Goal: Task Accomplishment & Management: Manage account settings

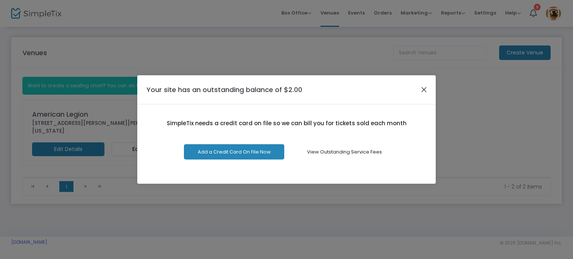
click at [427, 87] on button "Close" at bounding box center [424, 90] width 10 height 10
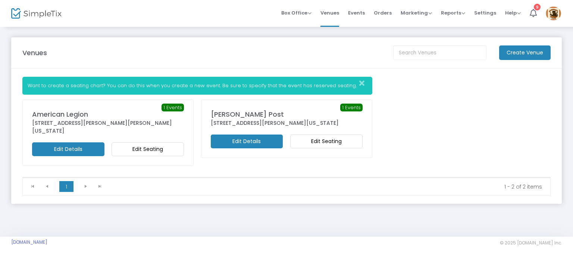
click at [268, 110] on div "Sikora Post" at bounding box center [287, 114] width 152 height 10
click at [261, 140] on m-button "Edit Details" at bounding box center [247, 142] width 72 height 14
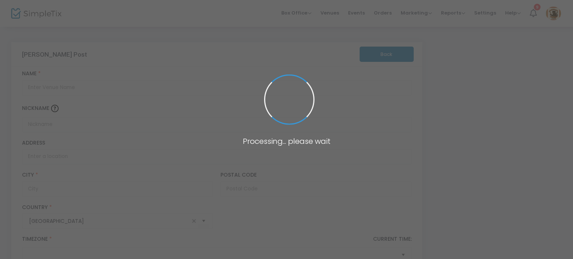
type input "Sikora Post"
type input "950 Payne Avenue"
type input "North Tonawanda"
type input "14120"
type input "United States"
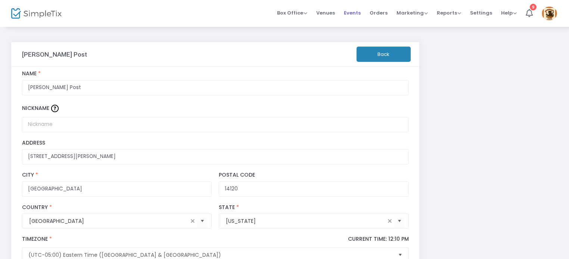
click at [352, 11] on span "Events" at bounding box center [352, 12] width 17 height 19
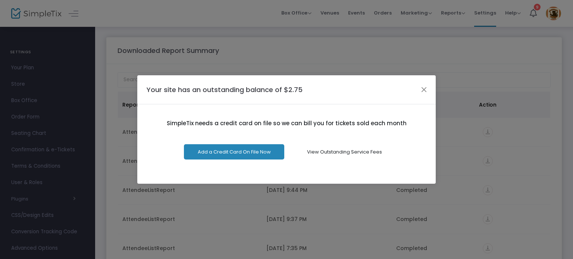
click at [422, 82] on div "Your site has an outstanding balance of $2.75" at bounding box center [286, 89] width 298 height 29
click at [425, 86] on button "Close" at bounding box center [424, 90] width 10 height 10
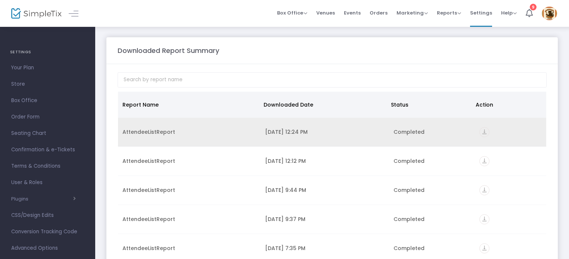
click at [480, 131] on icon "vertical_align_bottom" at bounding box center [484, 132] width 10 height 10
